Goal: Transaction & Acquisition: Purchase product/service

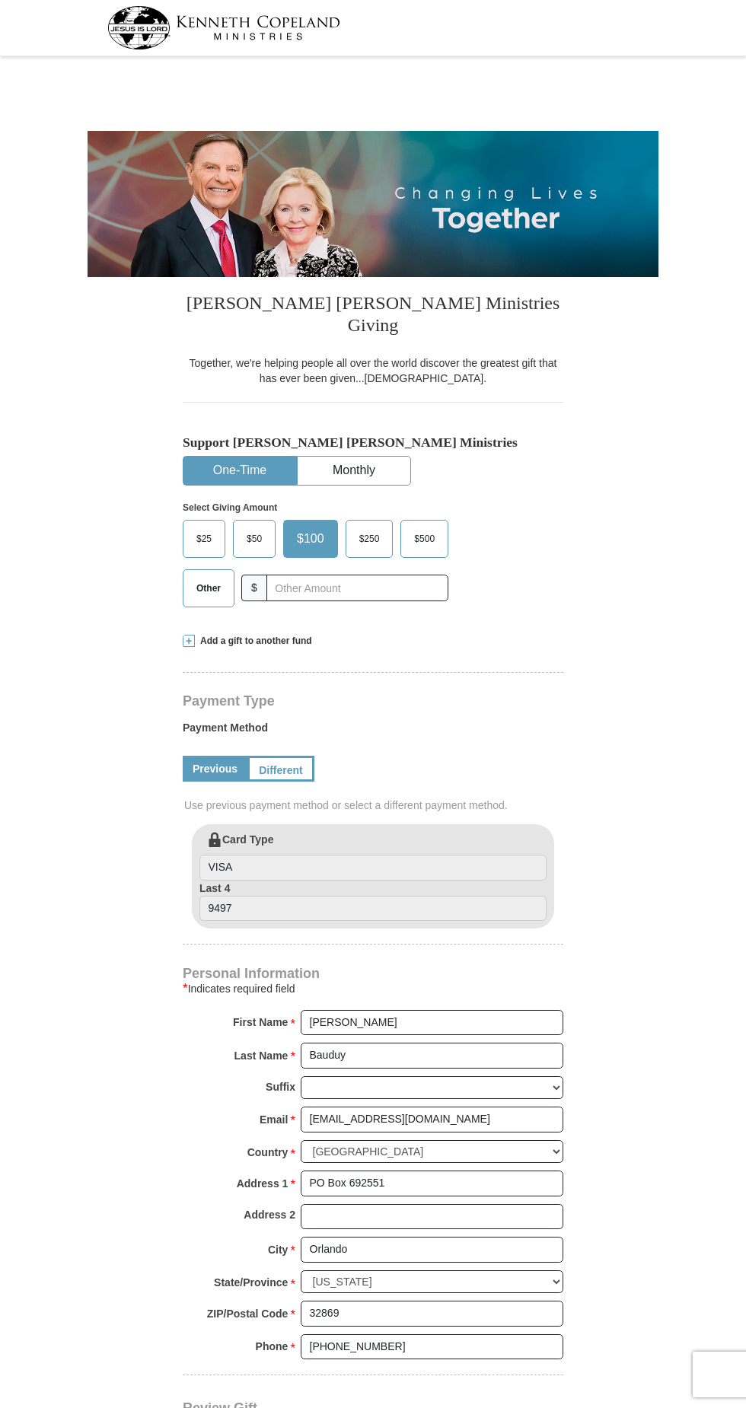
select select "FL"
click at [586, 657] on form "[PERSON_NAME] [PERSON_NAME] Ministries Giving Together, we're helping people al…" at bounding box center [372, 853] width 571 height 1585
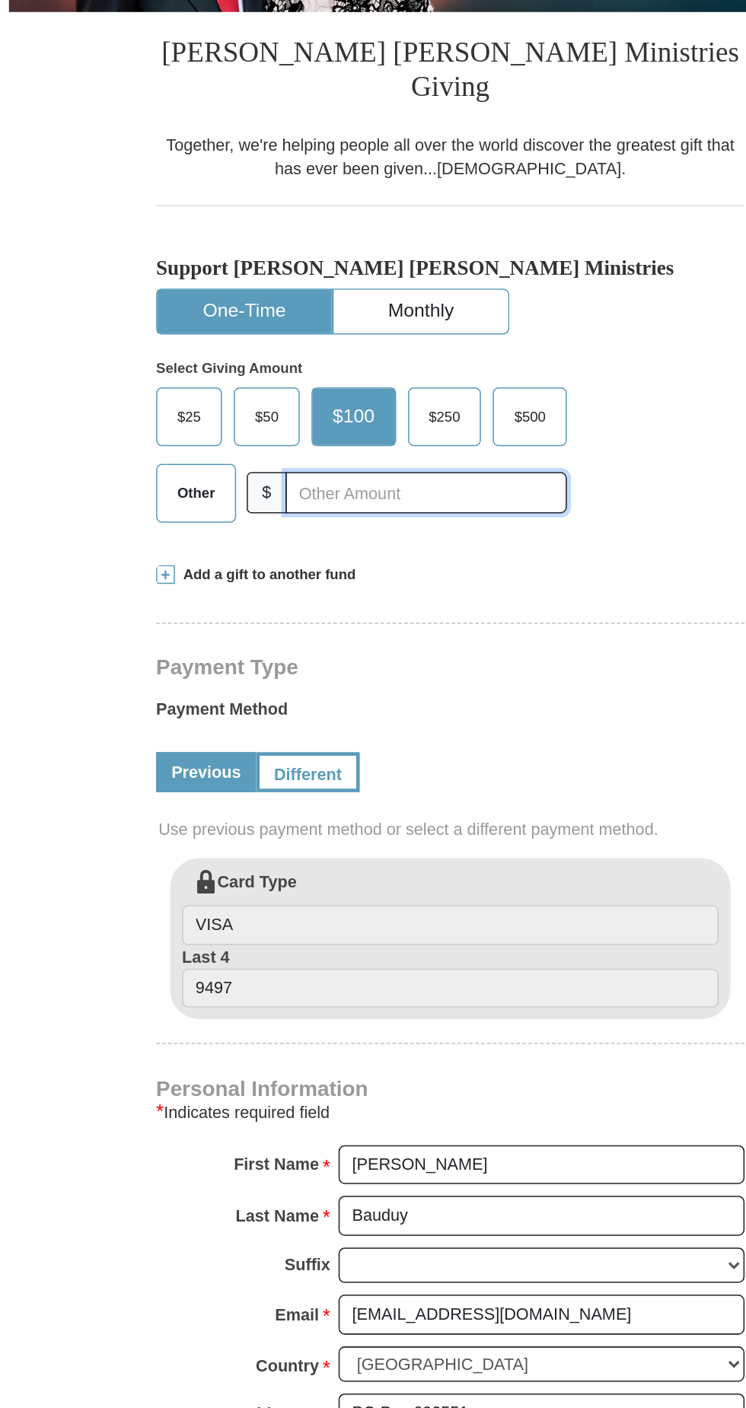
click at [356, 574] on input "text" at bounding box center [357, 587] width 182 height 27
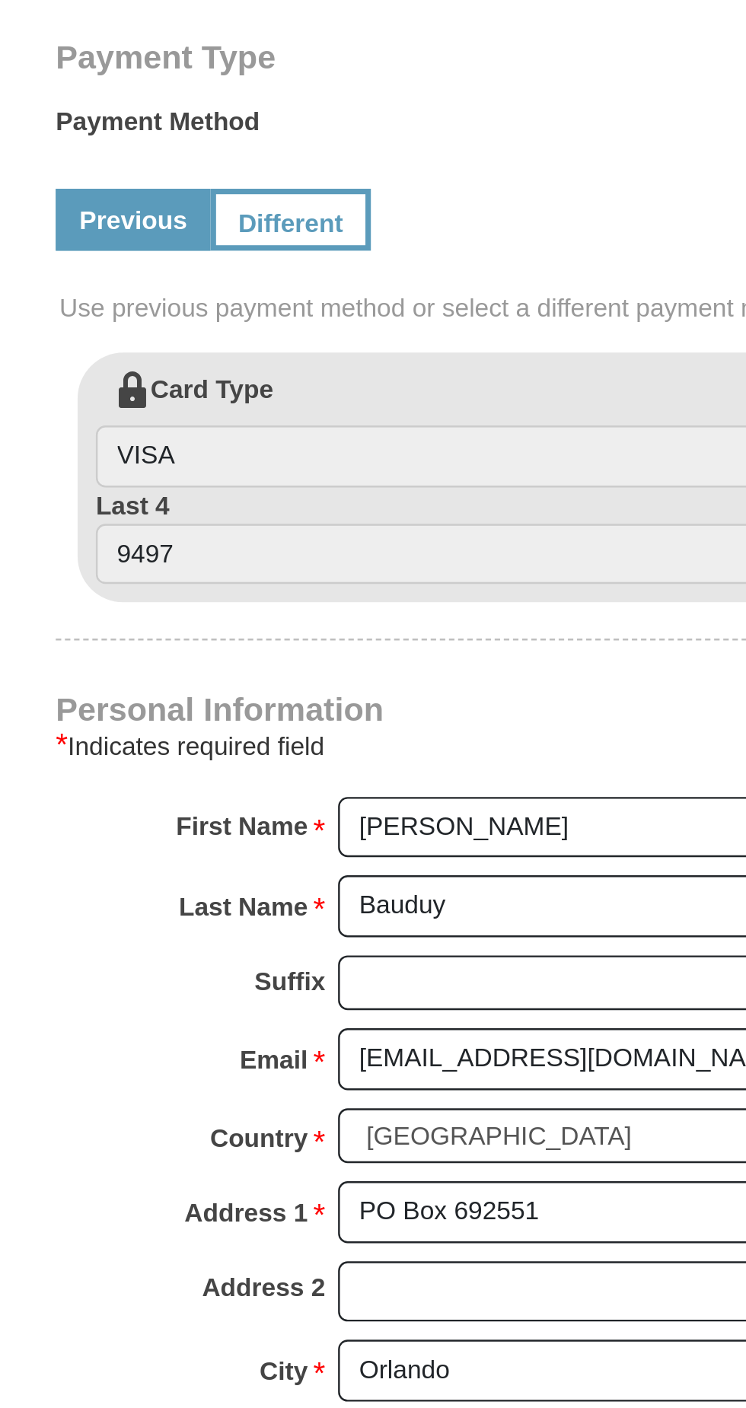
type input "30.00"
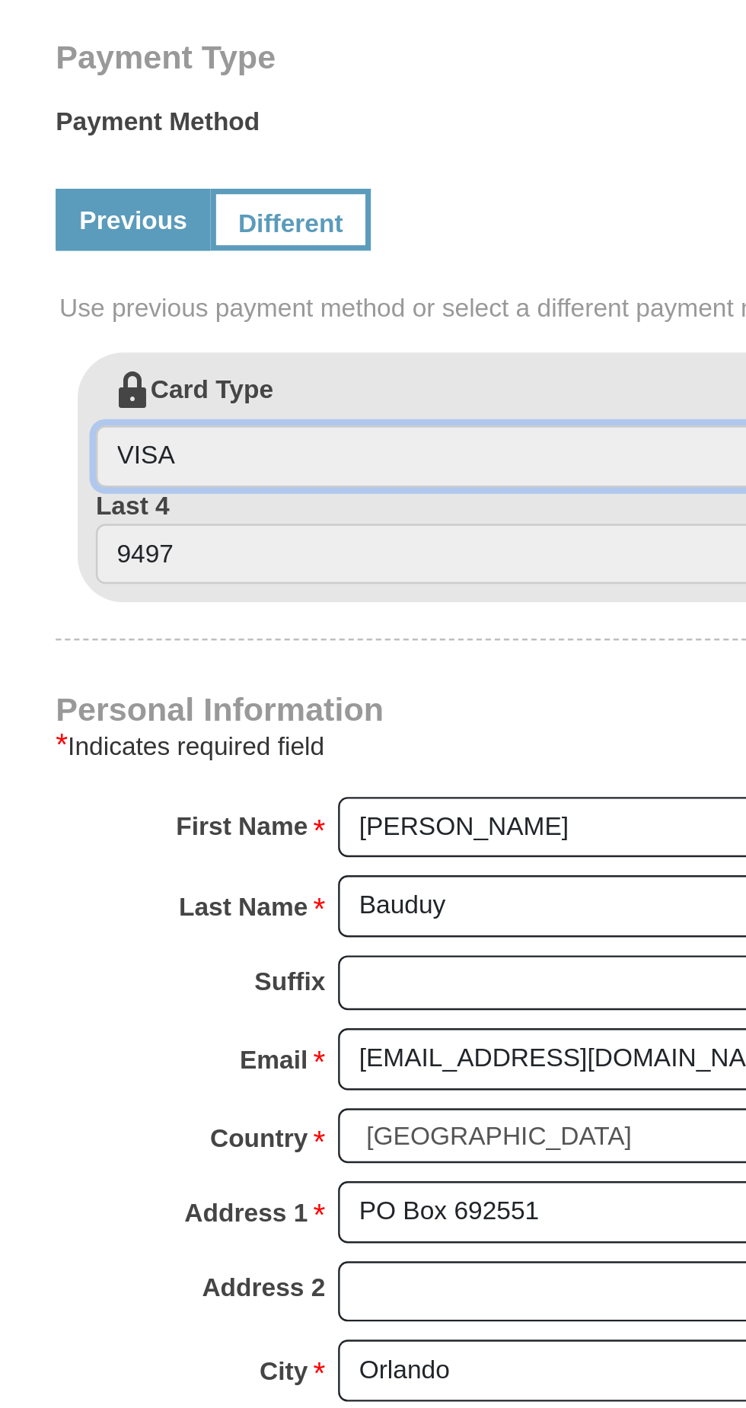
click at [334, 854] on input "VISA" at bounding box center [372, 867] width 347 height 26
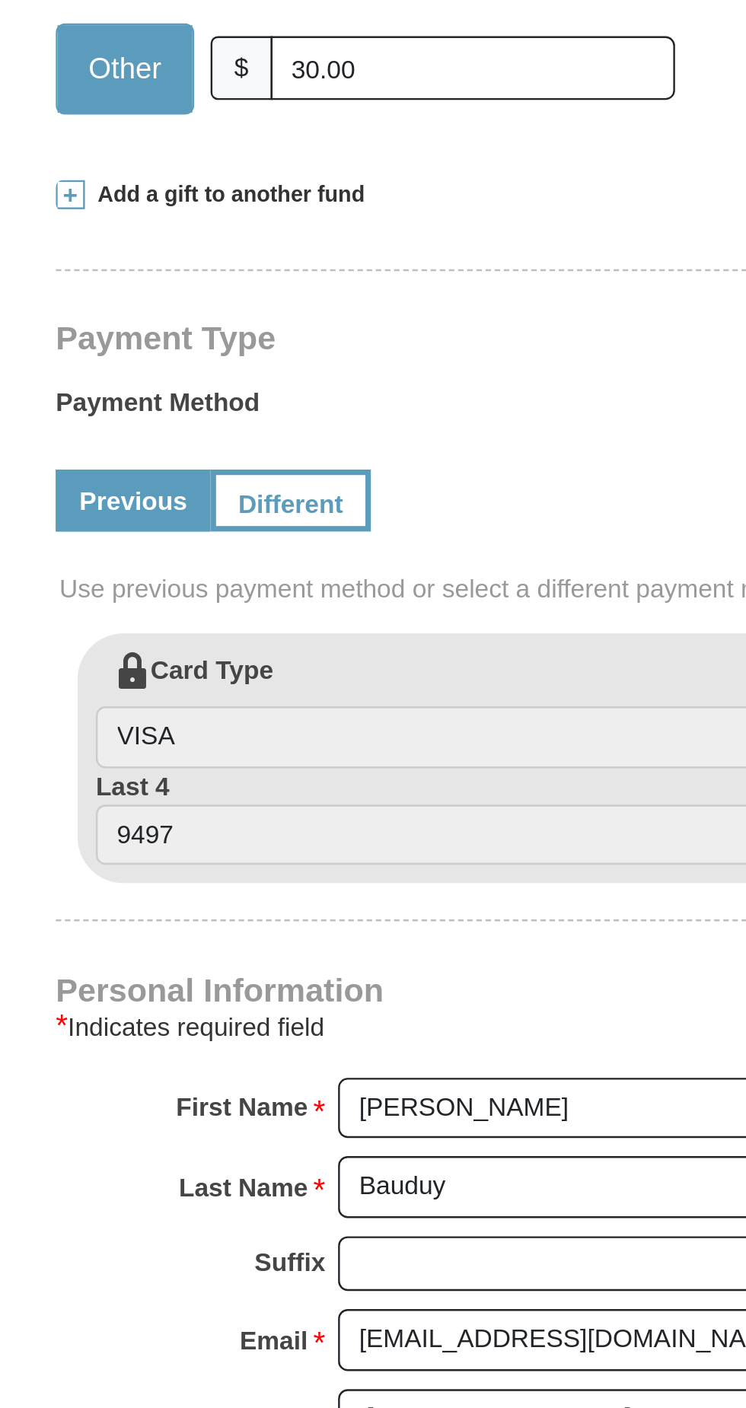
click at [275, 756] on link "Different" at bounding box center [280, 769] width 67 height 26
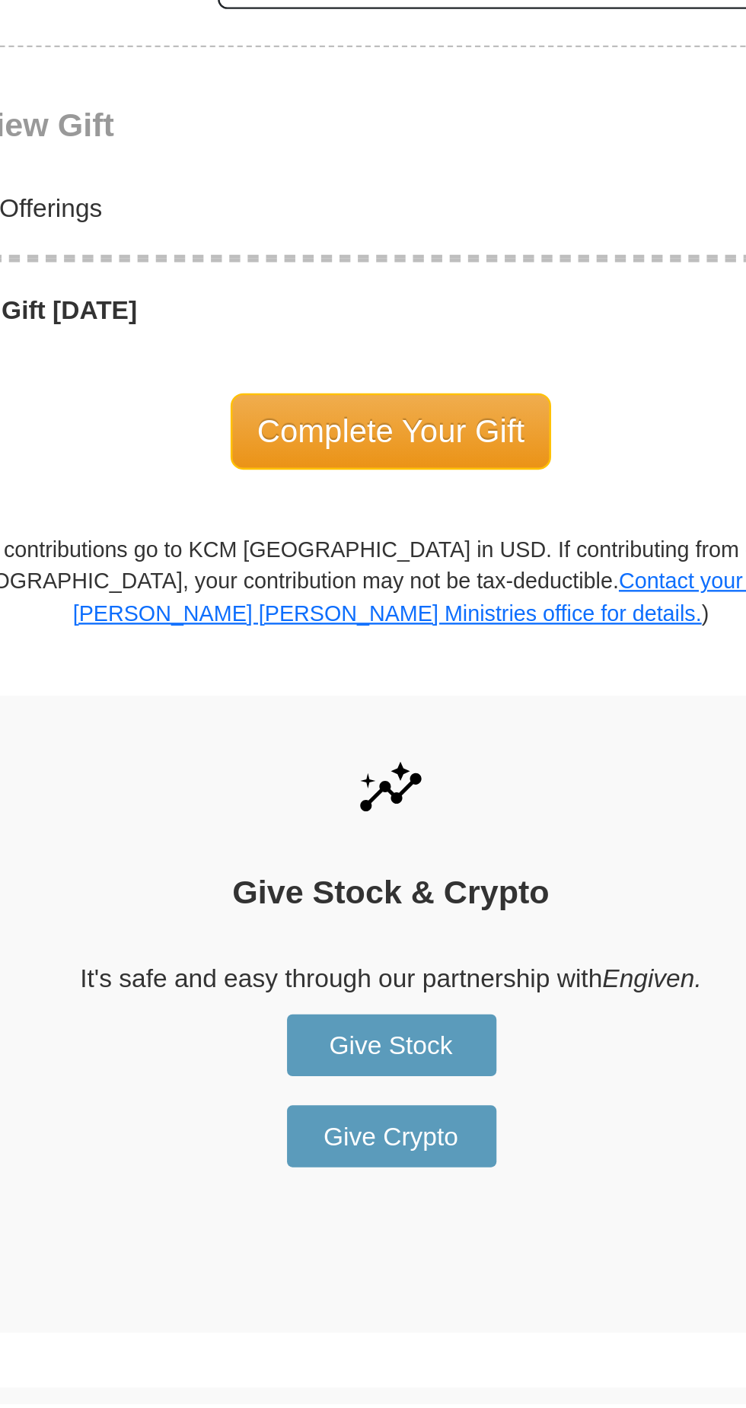
scroll to position [695, 0]
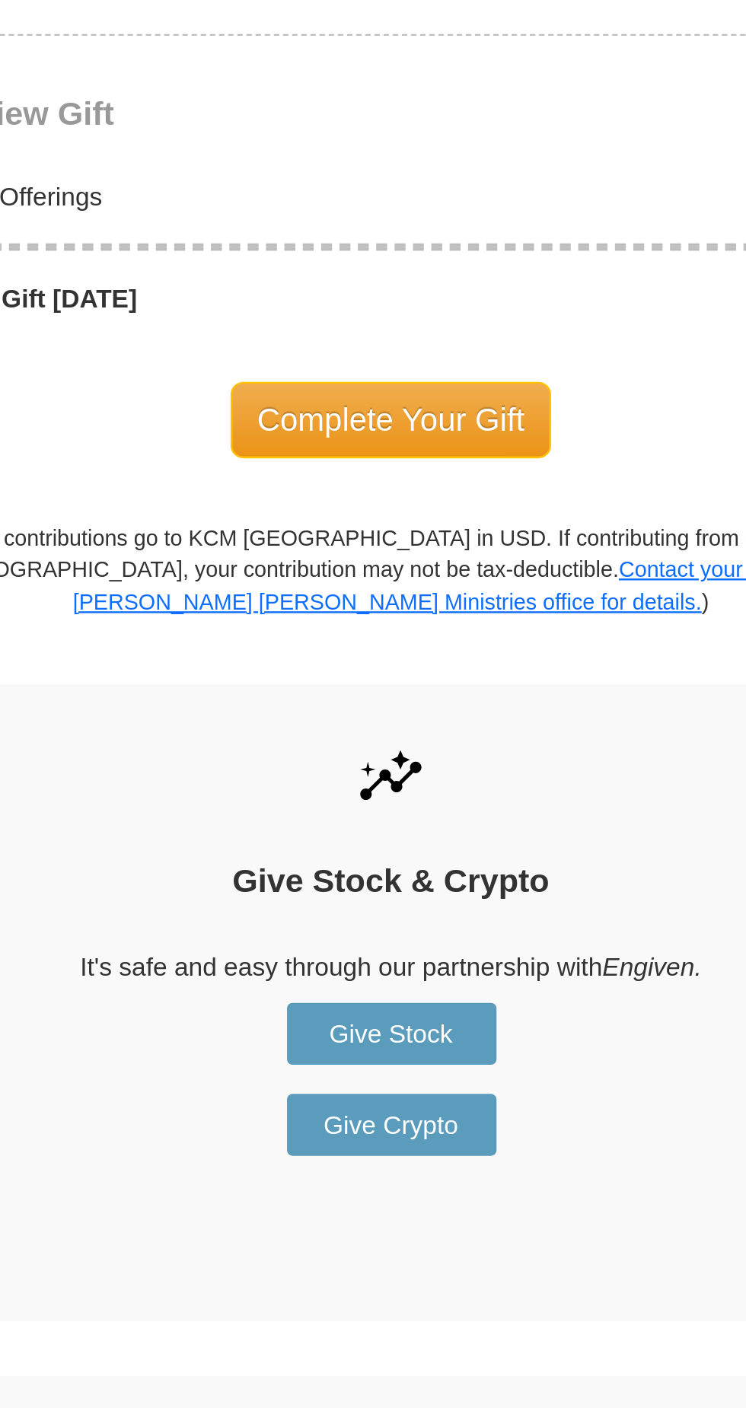
click at [403, 978] on span "Complete Your Gift" at bounding box center [373, 994] width 135 height 32
